Goal: Task Accomplishment & Management: Use online tool/utility

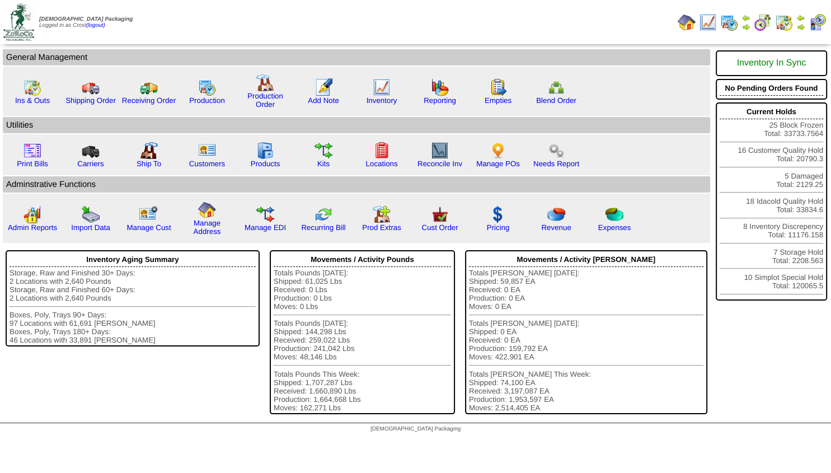
click at [799, 26] on img at bounding box center [801, 26] width 9 height 9
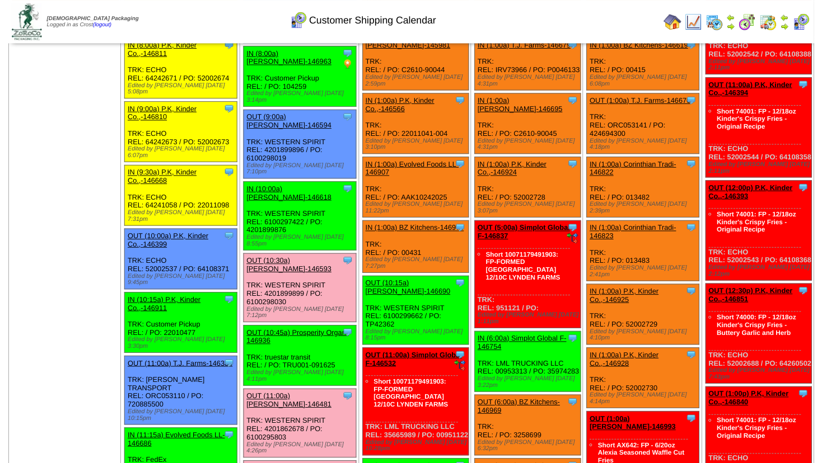
scroll to position [121, 0]
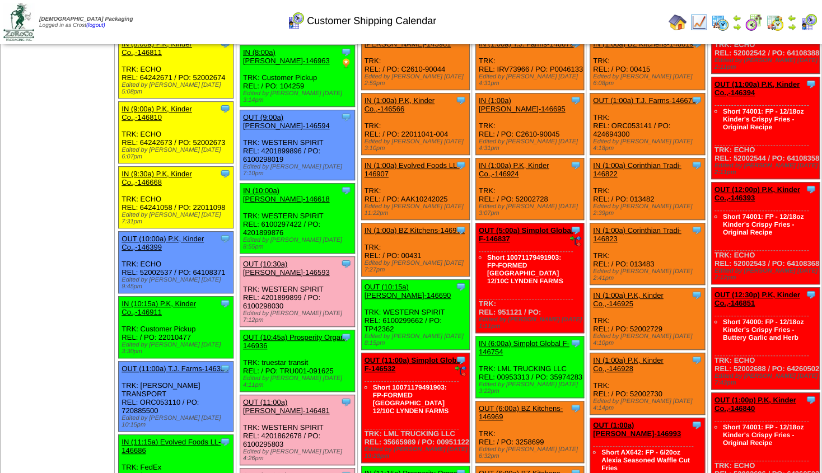
click at [297, 333] on link "OUT (10:45a) Prosperity Organ-146936" at bounding box center [295, 341] width 104 height 17
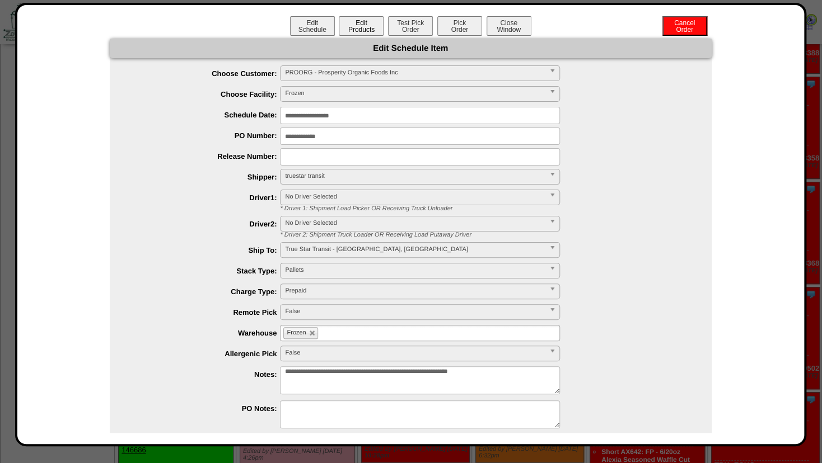
click at [357, 26] on button "Edit Products" at bounding box center [361, 26] width 45 height 20
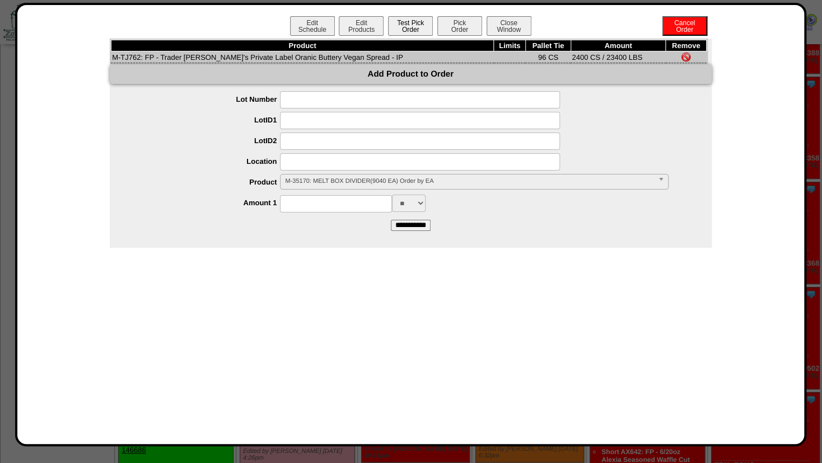
click at [397, 26] on button "Test Pick Order" at bounding box center [410, 26] width 45 height 20
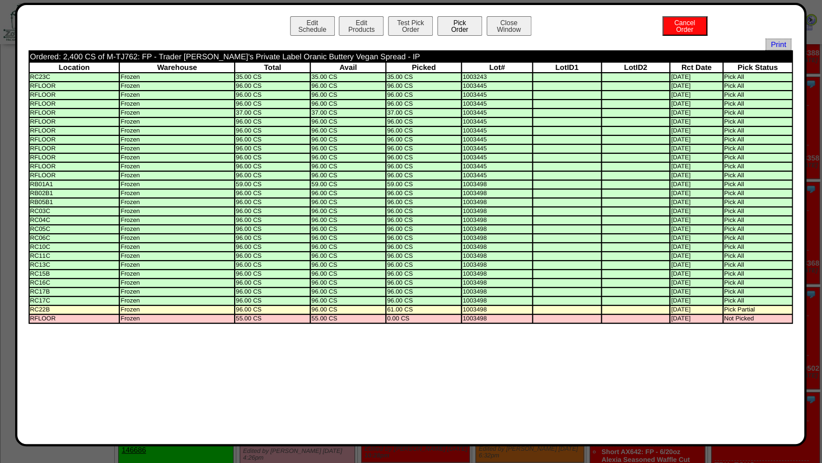
click at [453, 29] on button "Pick Order" at bounding box center [459, 26] width 45 height 20
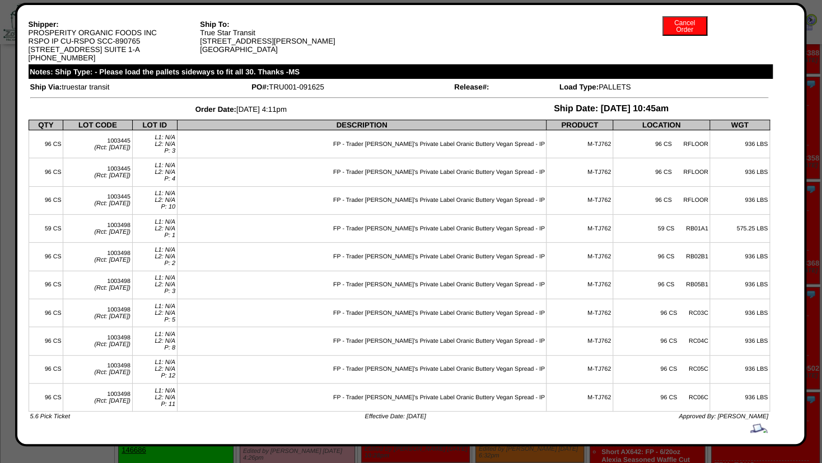
scroll to position [0, 0]
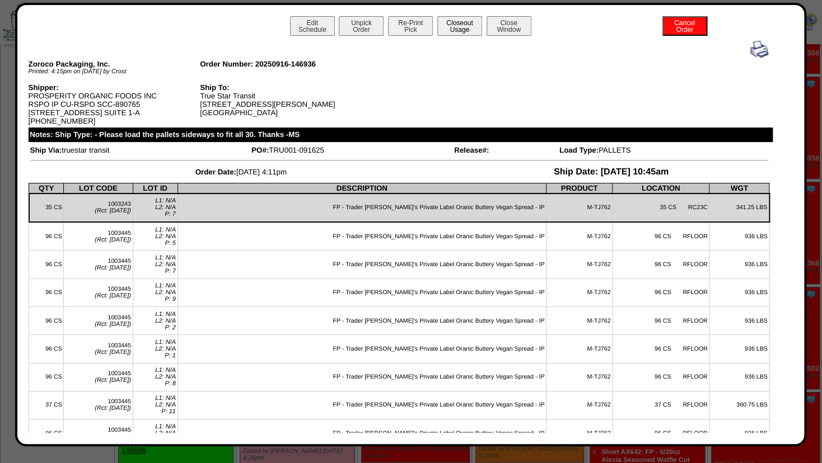
click at [459, 30] on button "Closeout Usage" at bounding box center [459, 26] width 45 height 20
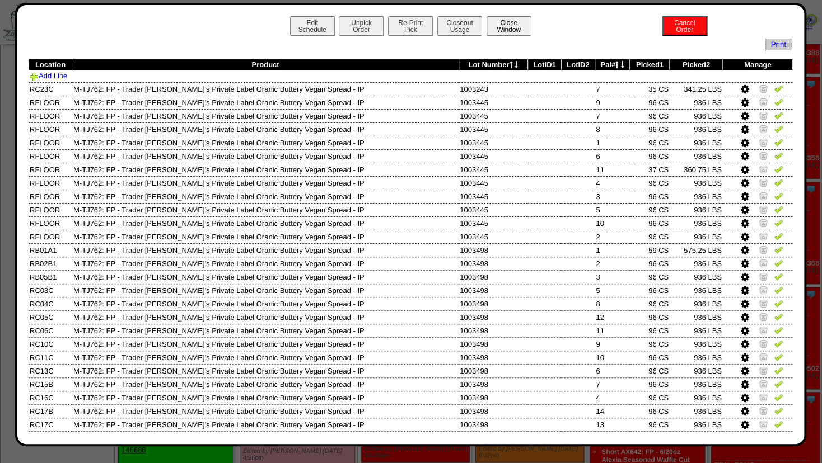
click at [500, 26] on button "Close Window" at bounding box center [508, 26] width 45 height 20
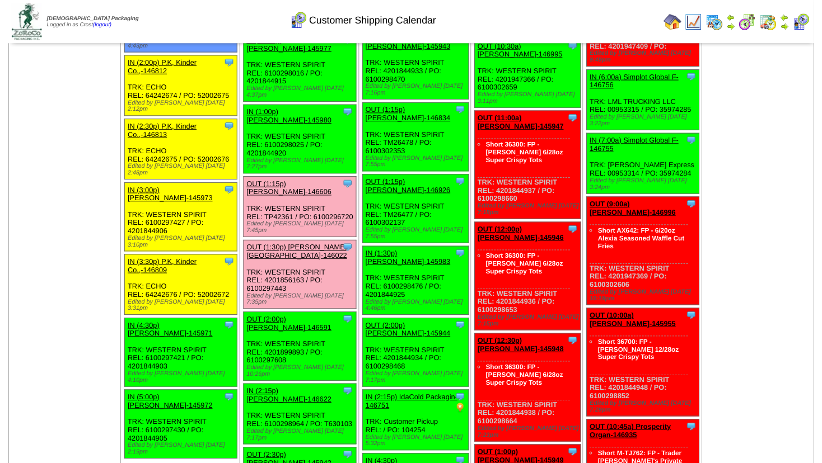
scroll to position [837, 0]
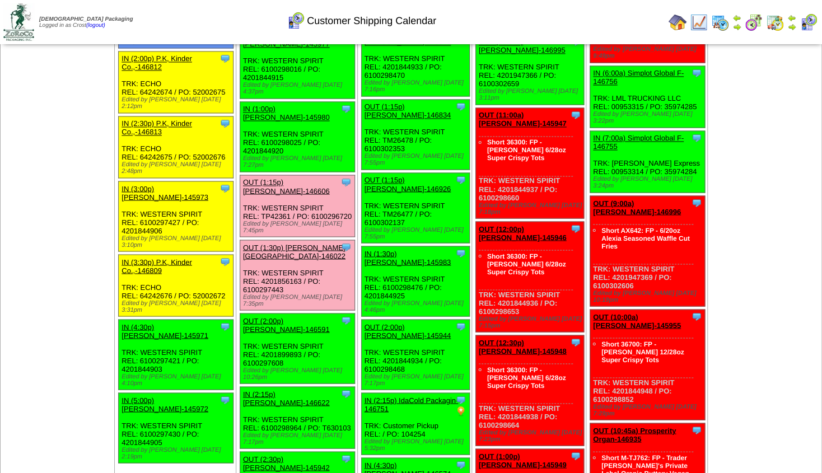
click at [288, 316] on link "OUT (2:00p) Lamb-Weston-146591" at bounding box center [286, 324] width 87 height 17
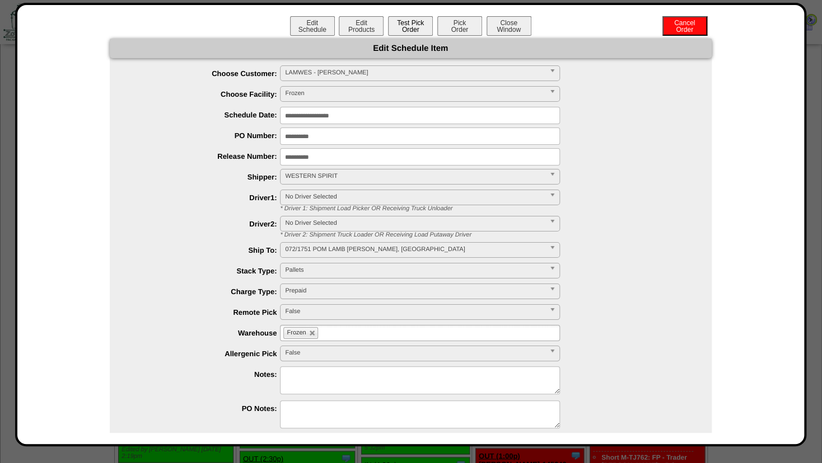
click at [409, 24] on button "Test Pick Order" at bounding box center [410, 26] width 45 height 20
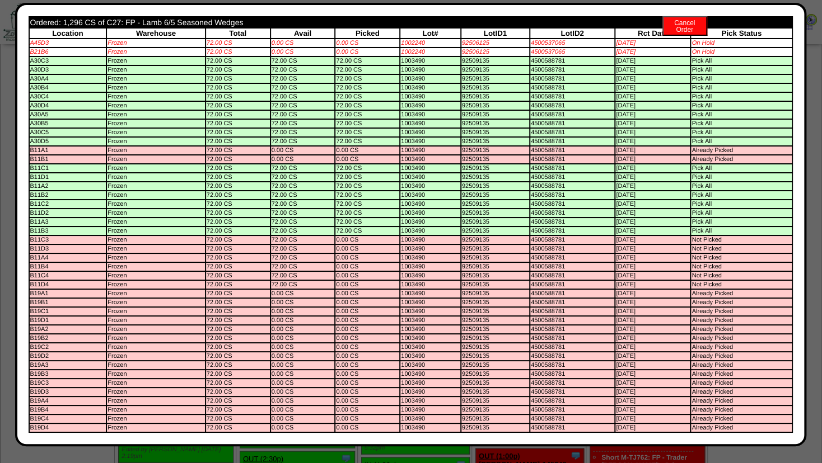
scroll to position [54, 0]
drag, startPoint x: 781, startPoint y: 172, endPoint x: 780, endPoint y: 197, distance: 24.7
click at [779, 202] on tbody "Ordered: 1,296 CS of C27: FP - Lamb 6/5 Seasoned Wedges Location Warehouse Tota…" at bounding box center [411, 224] width 762 height 415
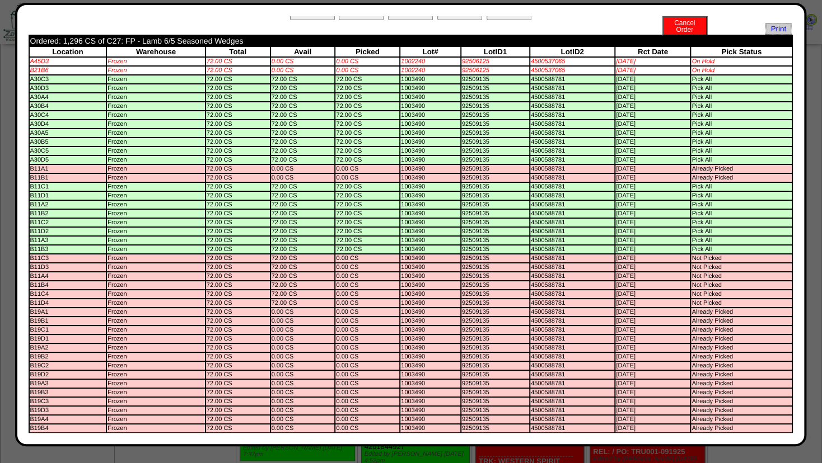
scroll to position [4, 0]
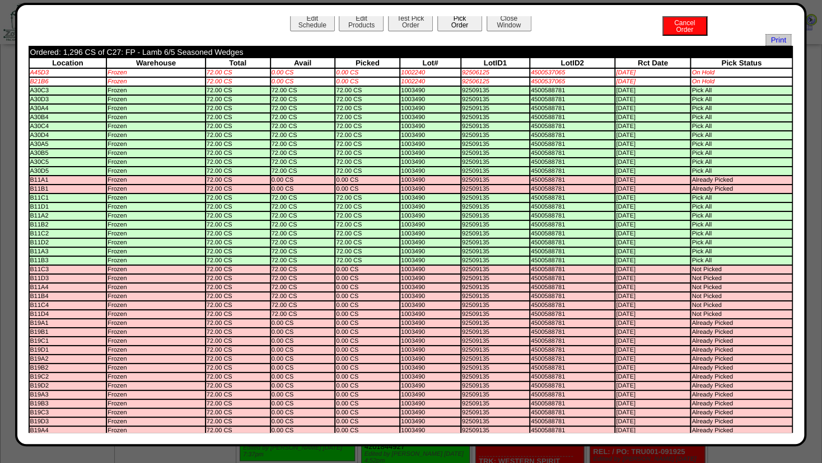
click at [455, 17] on button "Pick Order" at bounding box center [459, 22] width 45 height 20
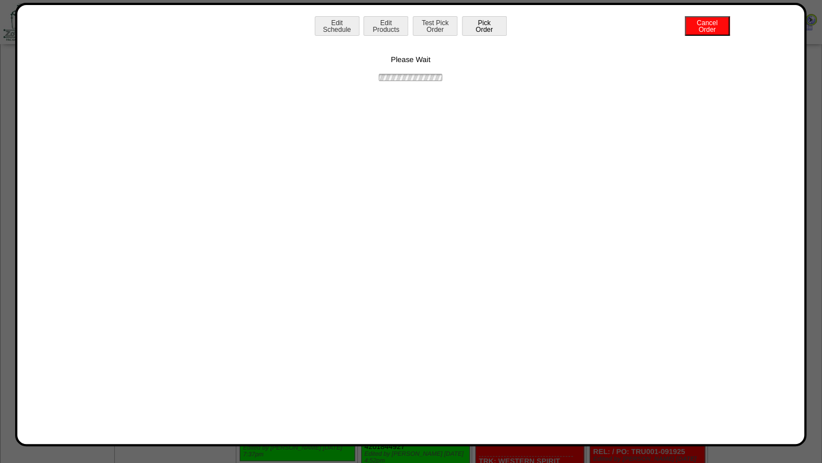
scroll to position [0, 0]
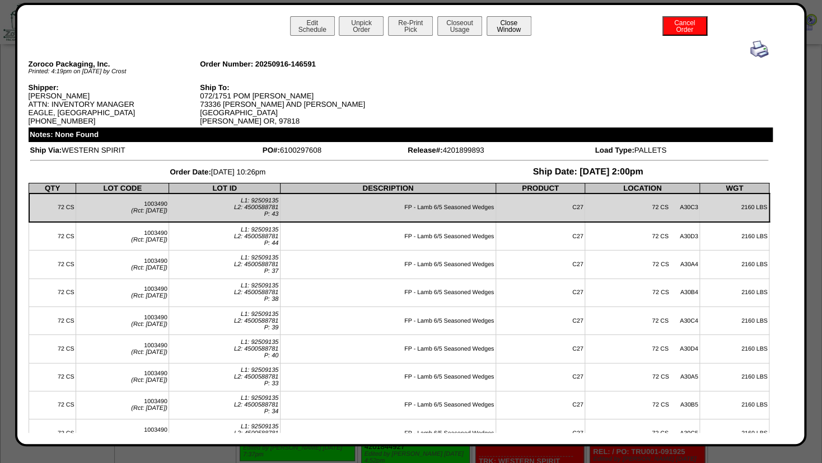
click at [518, 29] on button "Close Window" at bounding box center [508, 26] width 45 height 20
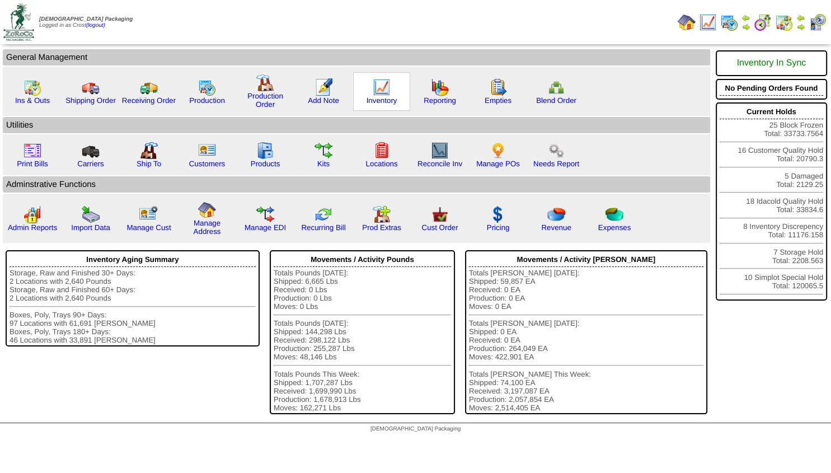
click at [385, 88] on img at bounding box center [382, 87] width 18 height 18
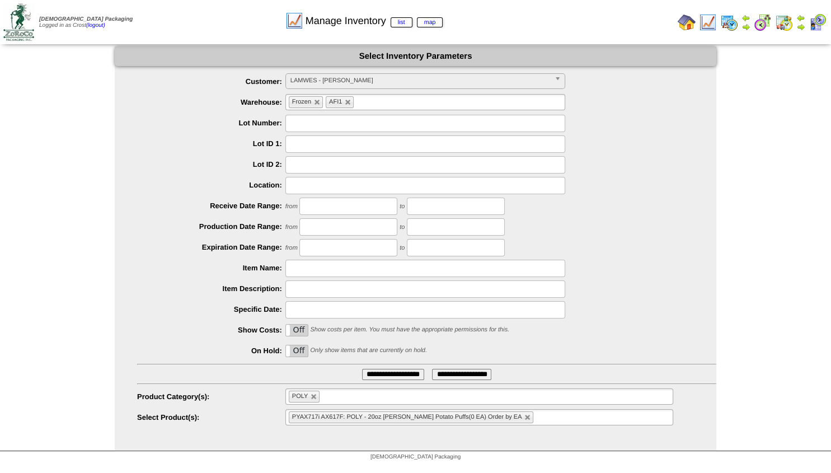
click at [802, 26] on img at bounding box center [801, 26] width 9 height 9
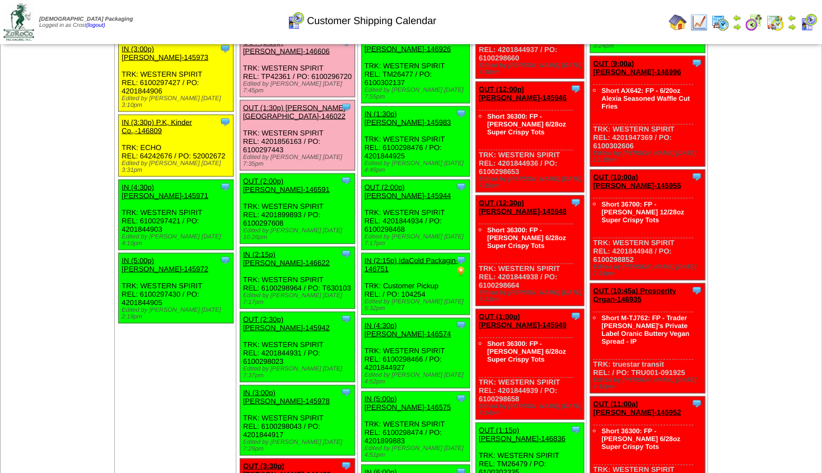
scroll to position [982, 0]
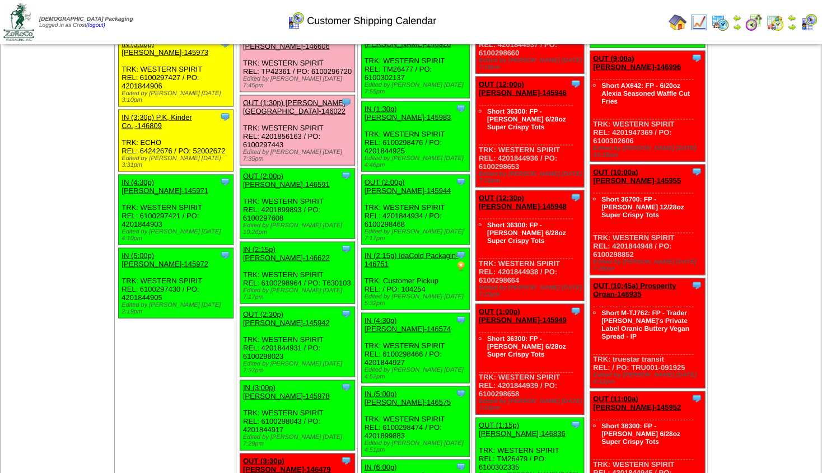
click at [737, 28] on img at bounding box center [736, 26] width 9 height 9
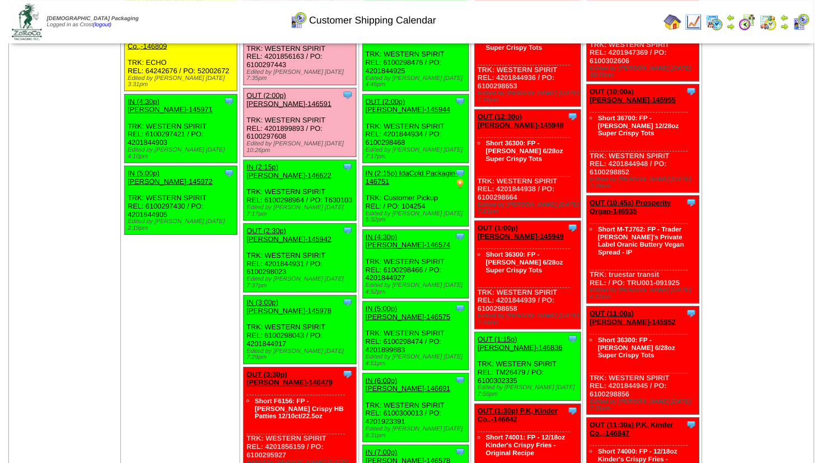
scroll to position [1073, 0]
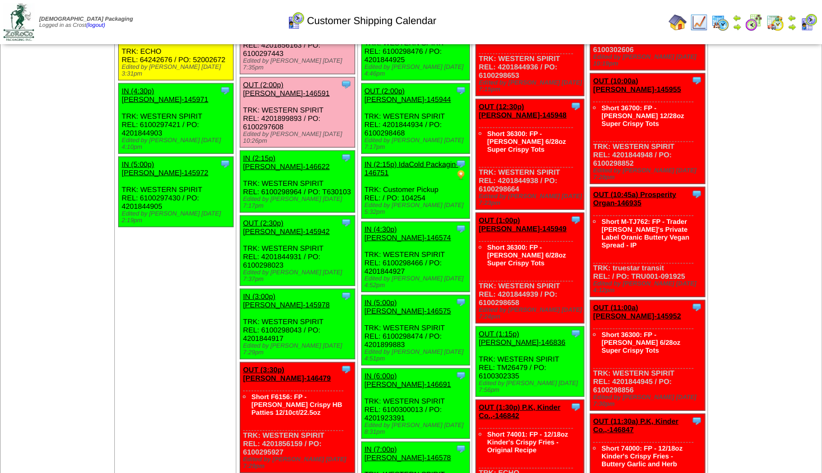
click at [293, 219] on link "OUT (2:30p) [PERSON_NAME]-145942" at bounding box center [286, 227] width 87 height 17
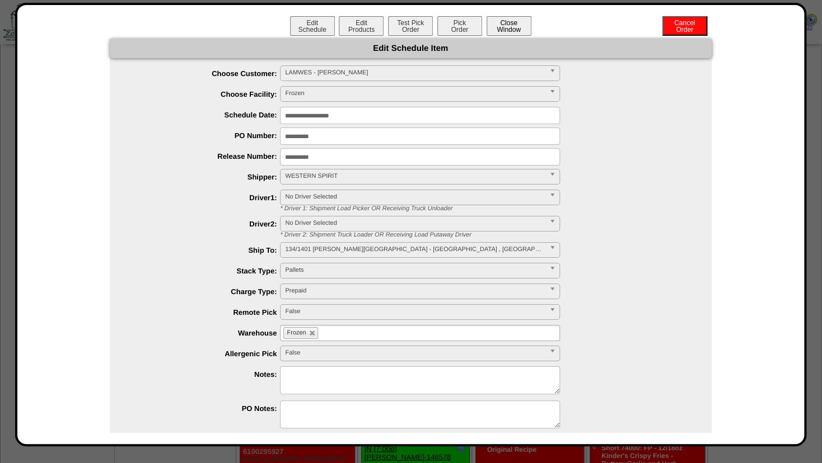
click at [503, 26] on button "Close Window" at bounding box center [508, 26] width 45 height 20
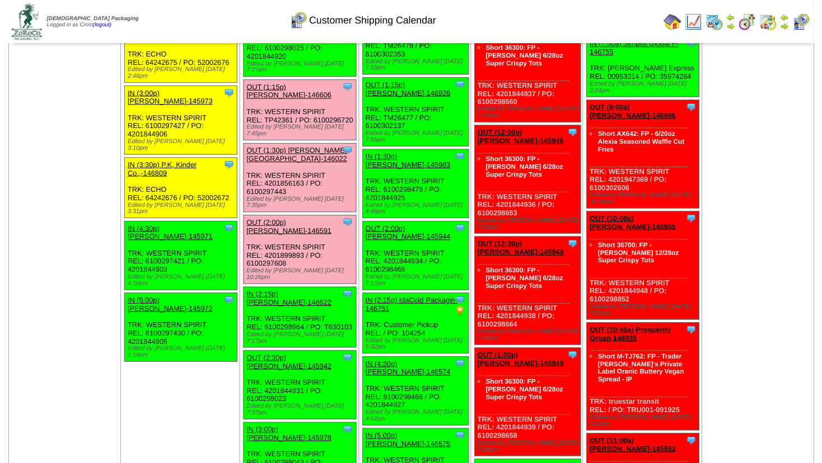
scroll to position [906, 0]
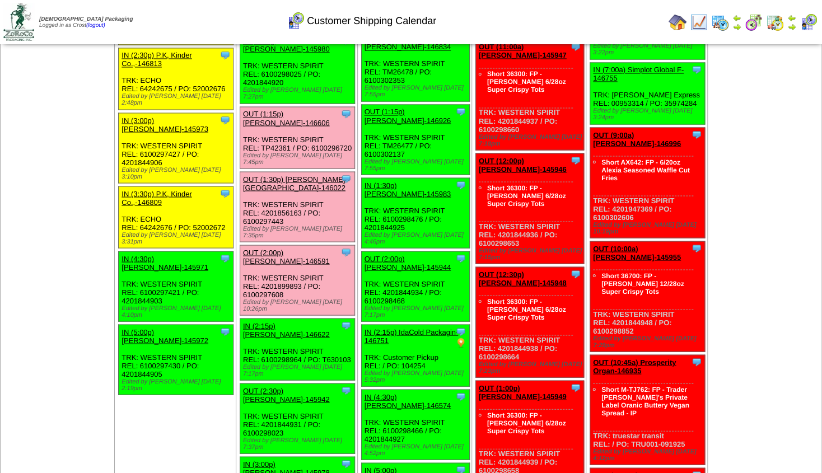
click at [279, 386] on link "OUT (2:30p) Lamb-Weston-145942" at bounding box center [286, 394] width 87 height 17
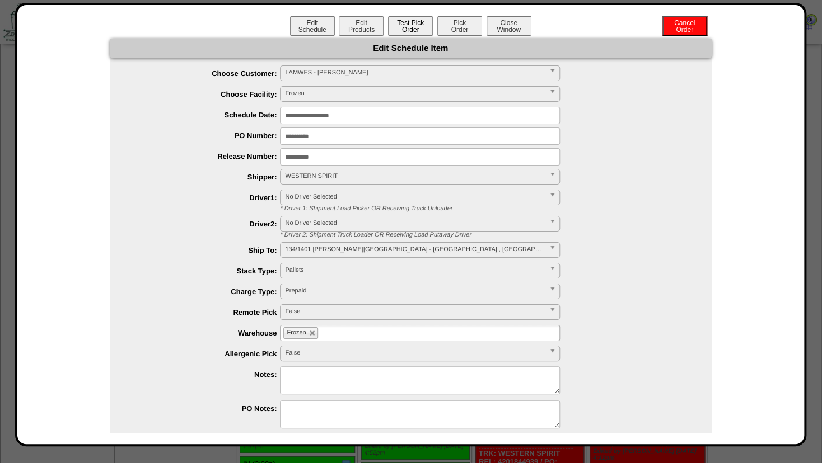
click at [408, 31] on button "Test Pick Order" at bounding box center [410, 26] width 45 height 20
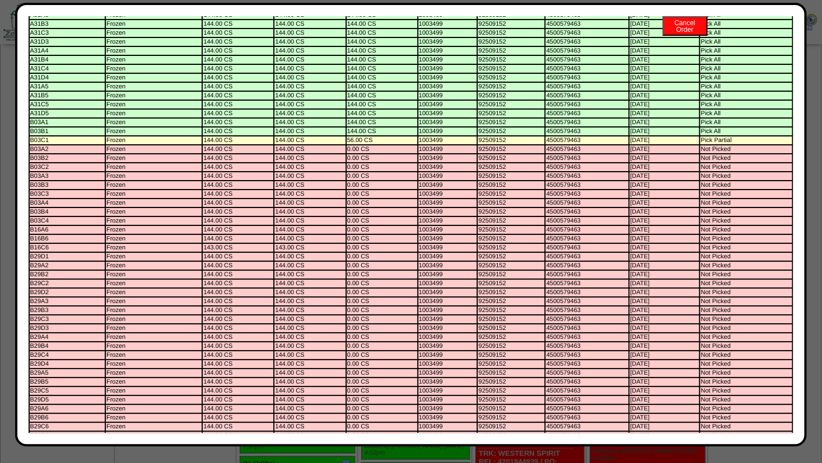
scroll to position [0, 0]
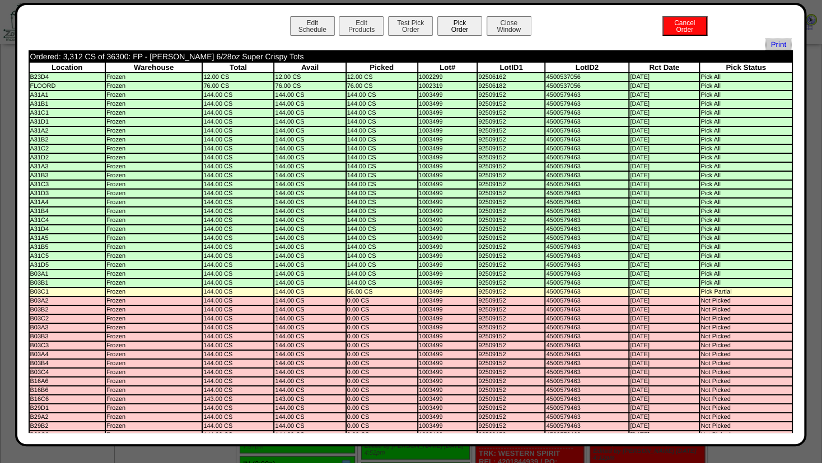
click at [452, 26] on button "Pick Order" at bounding box center [459, 26] width 45 height 20
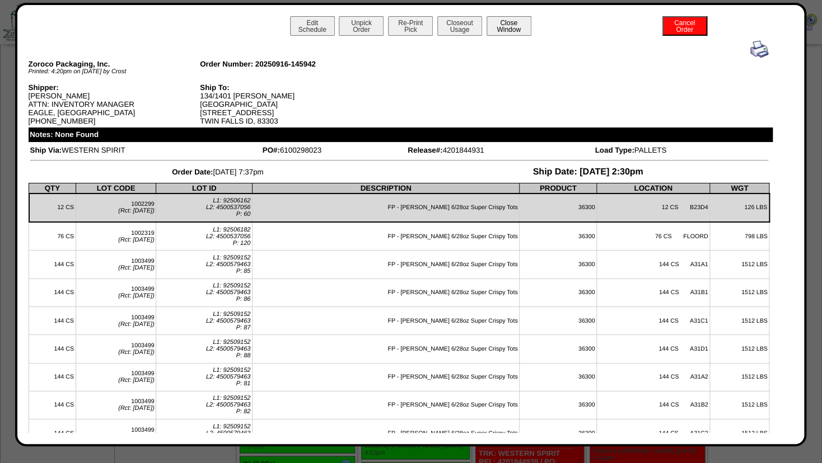
click at [505, 23] on button "Close Window" at bounding box center [508, 26] width 45 height 20
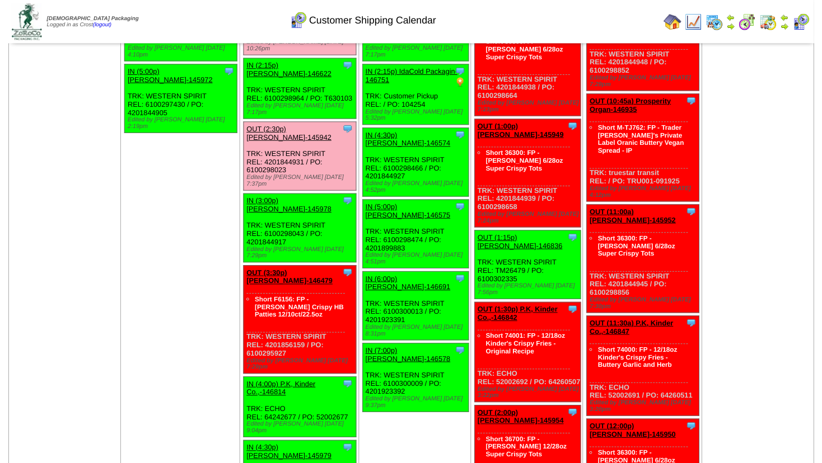
scroll to position [1170, 0]
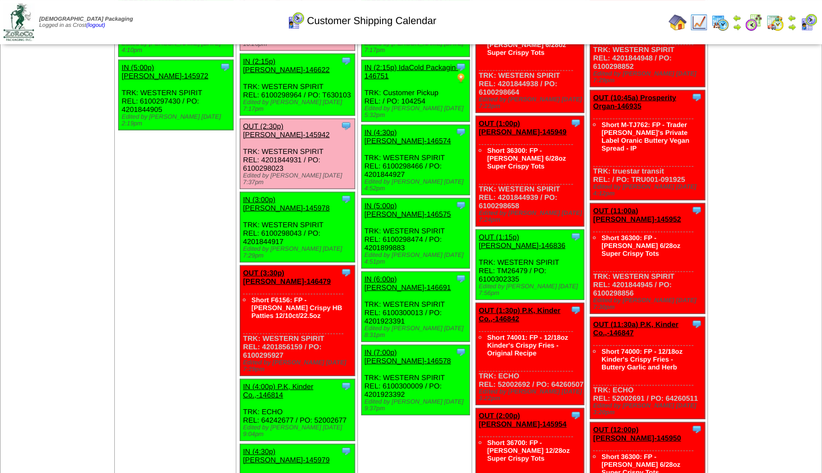
click at [283, 269] on link "OUT (3:30p) [PERSON_NAME]-146479" at bounding box center [287, 277] width 88 height 17
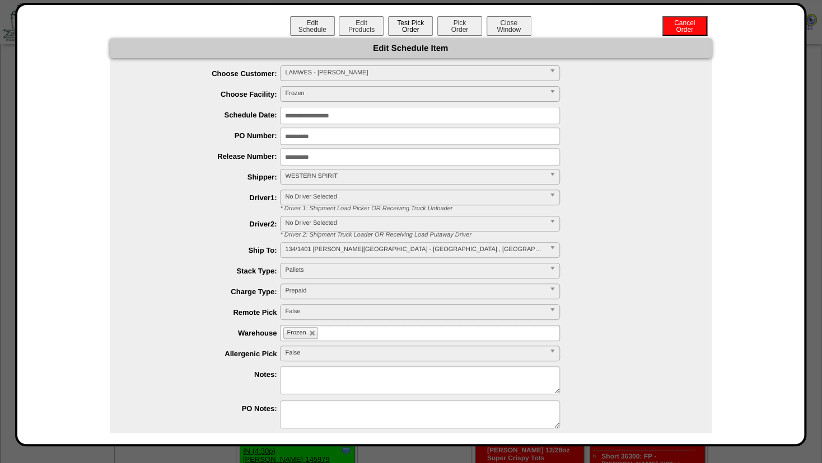
click at [406, 30] on button "Test Pick Order" at bounding box center [410, 26] width 45 height 20
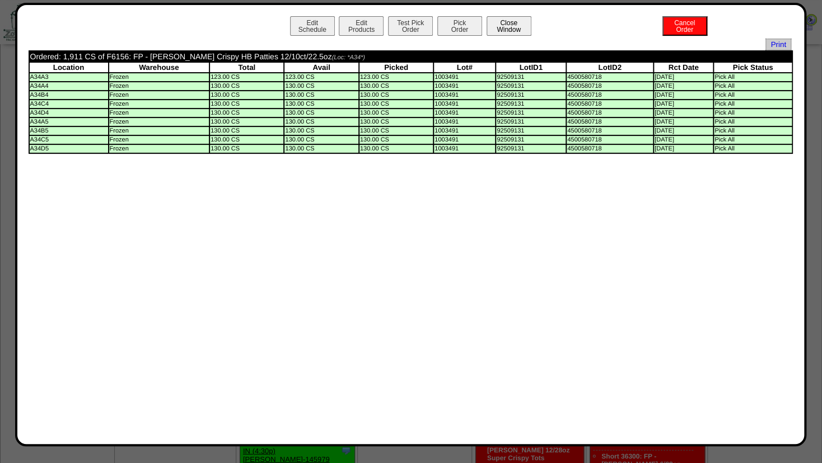
click at [507, 25] on button "Close Window" at bounding box center [508, 26] width 45 height 20
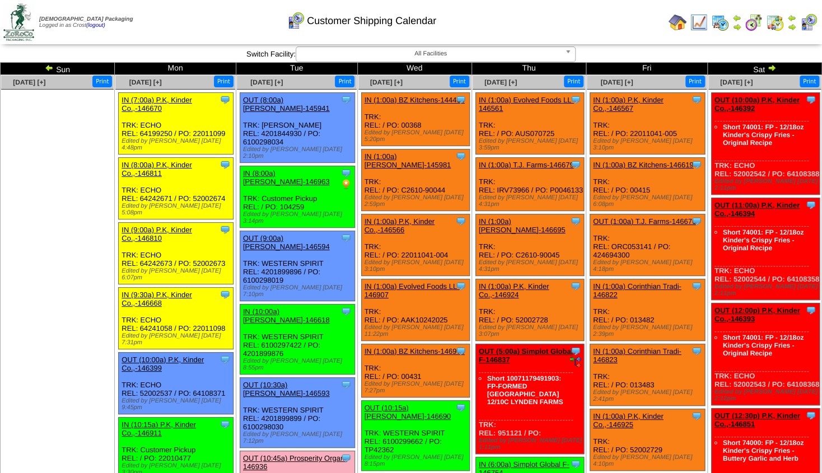
click at [735, 25] on img at bounding box center [736, 26] width 9 height 9
